Goal: Information Seeking & Learning: Check status

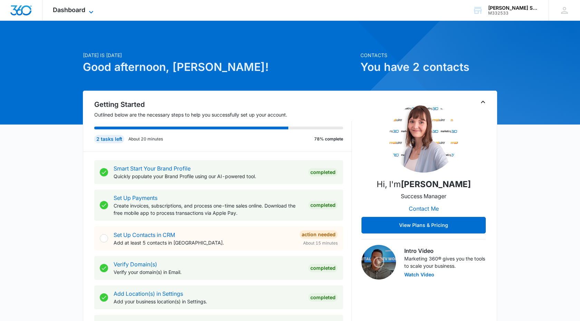
click at [70, 12] on span "Dashboard" at bounding box center [69, 9] width 32 height 7
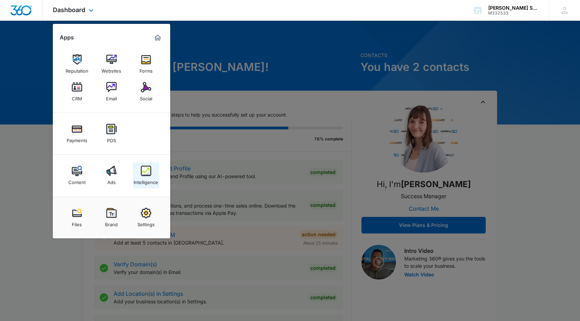
click at [144, 166] on img at bounding box center [146, 170] width 10 height 10
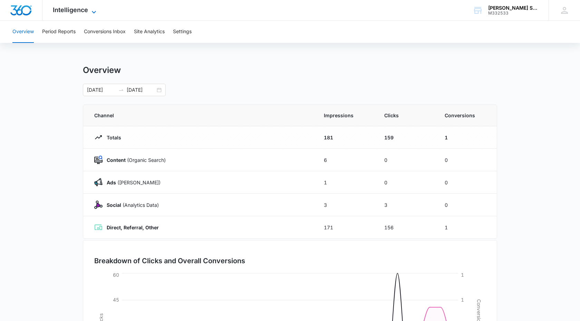
click at [85, 13] on span "Intelligence" at bounding box center [70, 9] width 35 height 7
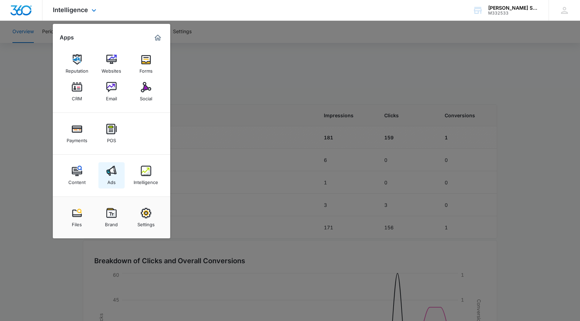
click at [109, 174] on img at bounding box center [111, 170] width 10 height 10
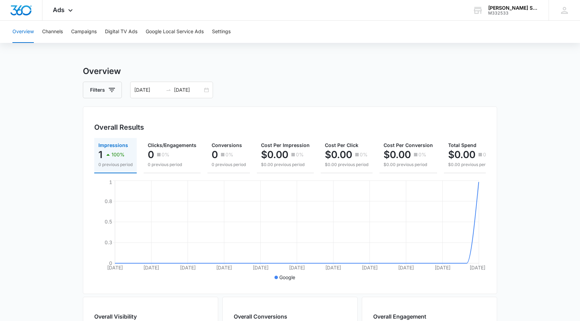
click at [547, 117] on main "Overview Filters [DATE] [DATE] Overall Results Impressions 1 100% 0 previous pe…" at bounding box center [290, 313] width 580 height 496
click at [82, 29] on button "Campaigns" at bounding box center [84, 32] width 26 height 22
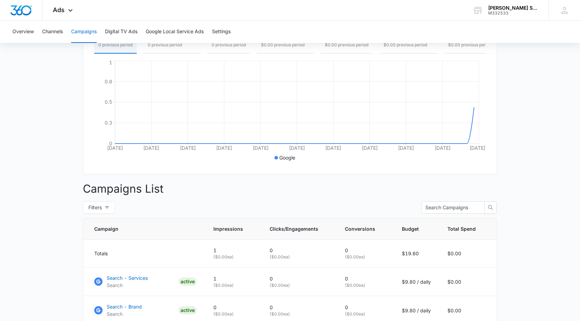
scroll to position [172, 0]
